Goal: Task Accomplishment & Management: Complete application form

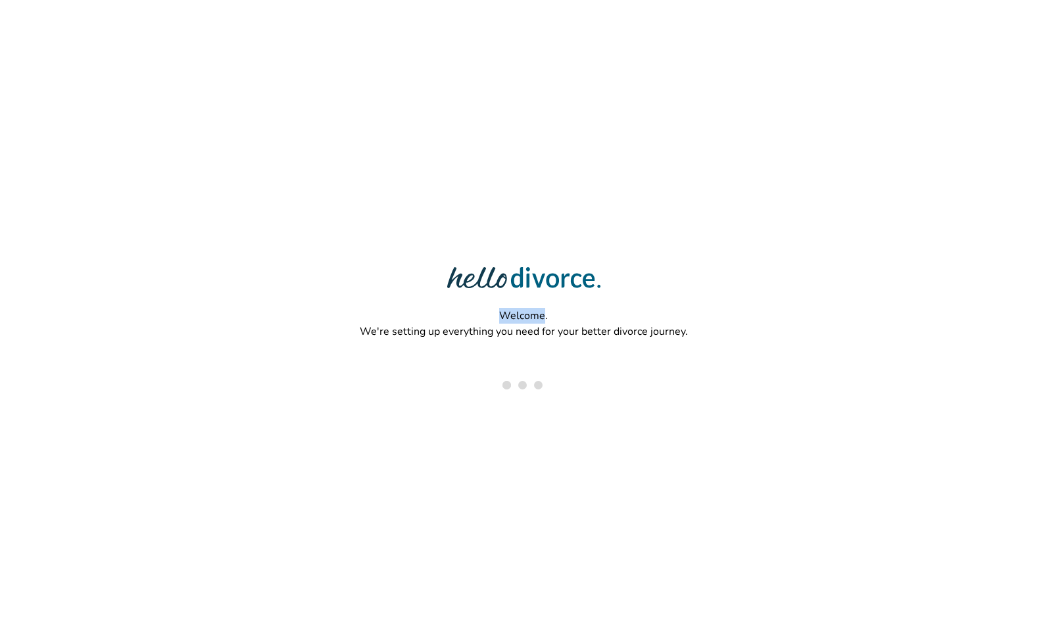
click at [199, 0] on html "Welcome. We're setting up everything you need for your better divorce journey." at bounding box center [523, 266] width 1047 height 533
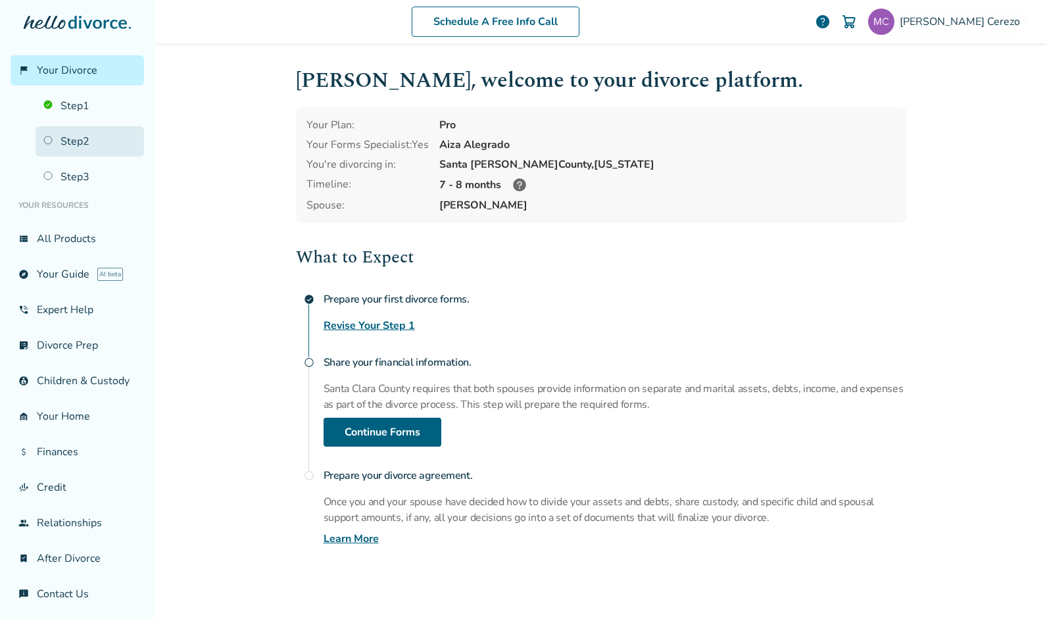
click at [66, 136] on link "Step 2" at bounding box center [90, 141] width 108 height 30
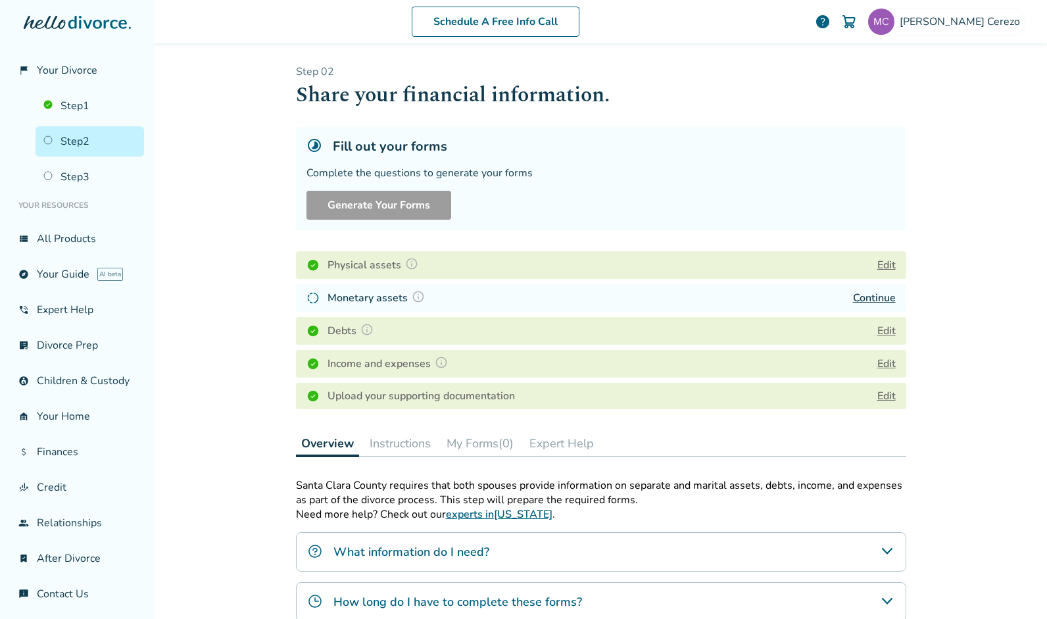
click at [878, 295] on link "Continue" at bounding box center [874, 298] width 43 height 14
click at [865, 298] on link "Continue" at bounding box center [874, 298] width 43 height 14
click at [878, 293] on link "Continue" at bounding box center [874, 298] width 43 height 14
